Goal: Information Seeking & Learning: Learn about a topic

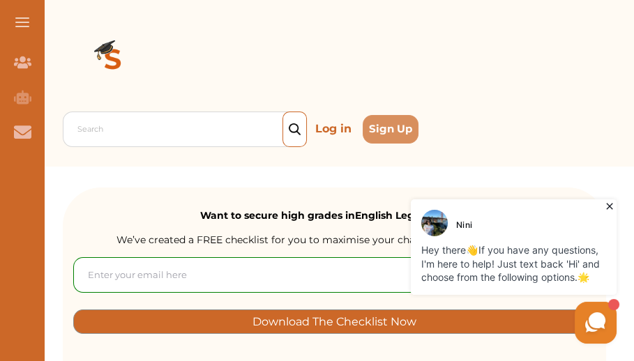
click at [600, 103] on div at bounding box center [335, 61] width 544 height 100
